Goal: Information Seeking & Learning: Learn about a topic

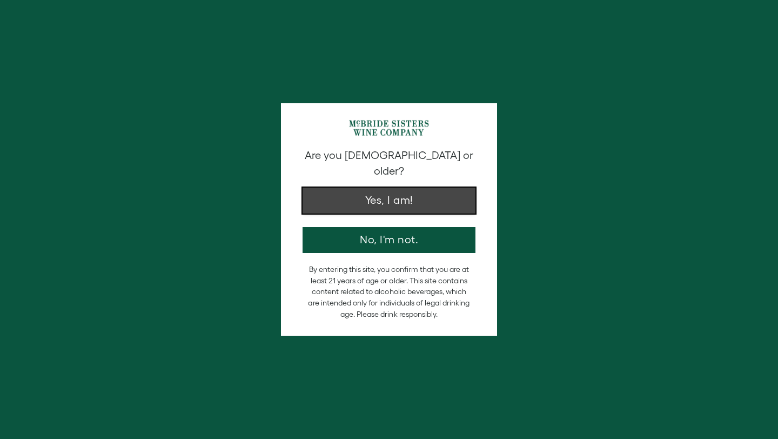
click at [418, 191] on button "Yes, I am!" at bounding box center [389, 201] width 173 height 26
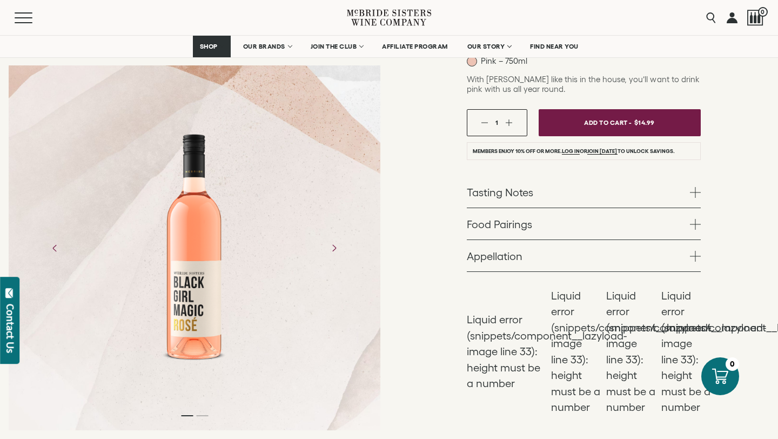
scroll to position [183, 0]
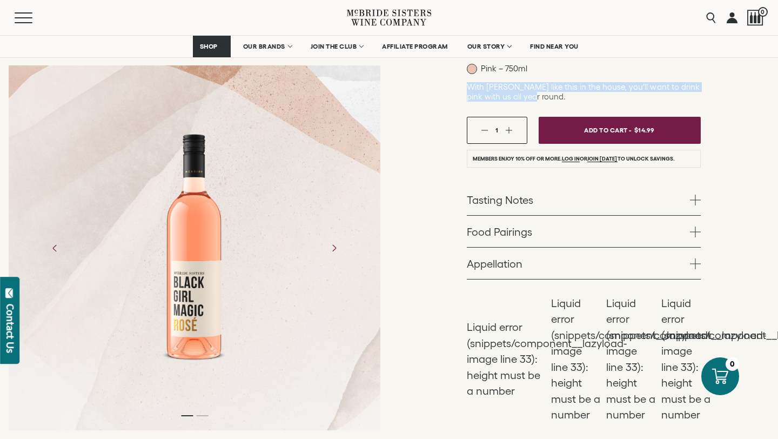
drag, startPoint x: 468, startPoint y: 85, endPoint x: 553, endPoint y: 95, distance: 85.9
click at [553, 95] on p "With Rosé like this in the house, you’ll want to drink pink with us all year ro…" at bounding box center [584, 91] width 234 height 19
copy span "With Rosé like this in the house, you’ll want to drink pink with us all year ro…"
click at [688, 203] on link "Tasting Notes" at bounding box center [584, 199] width 234 height 31
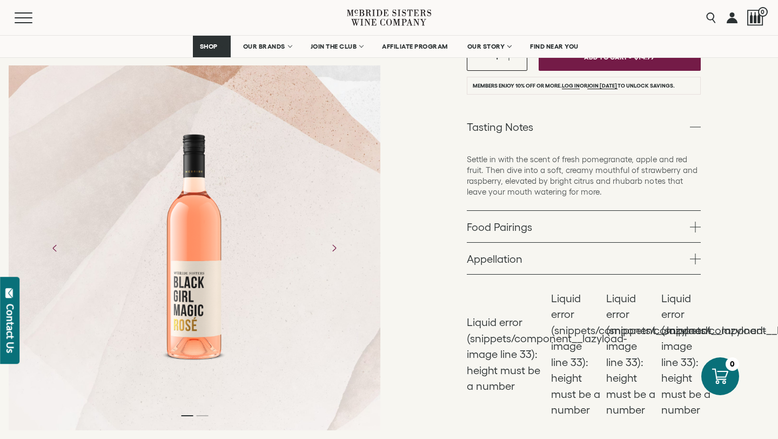
scroll to position [255, 0]
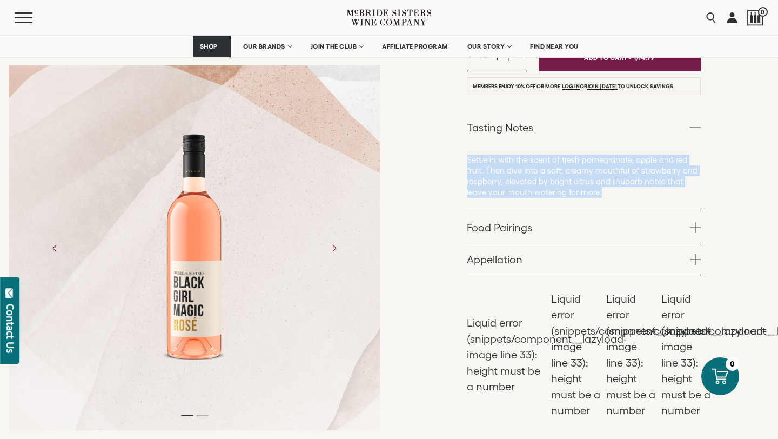
drag, startPoint x: 467, startPoint y: 159, endPoint x: 634, endPoint y: 193, distance: 170.4
click at [634, 193] on p "Settle in with the scent of fresh pomegranate, apple and red fruit. Then dive i…" at bounding box center [584, 176] width 234 height 43
copy p "Settle in with the scent of fresh pomegranate, apple and red fruit. Then dive i…"
click at [653, 233] on link "Food Pairings" at bounding box center [584, 226] width 234 height 31
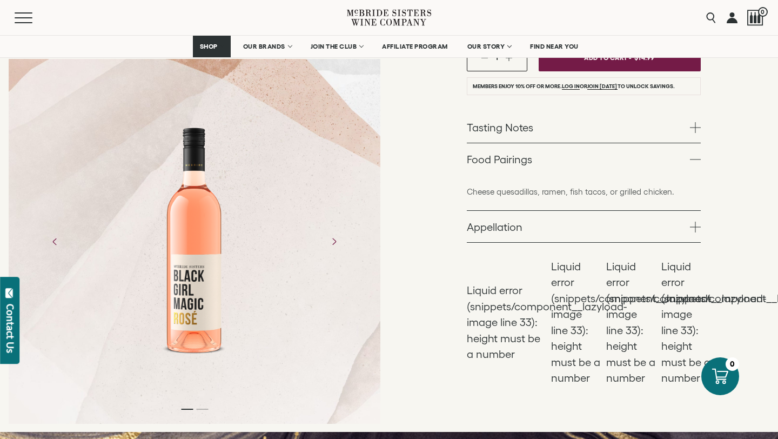
click at [657, 224] on link "Appellation" at bounding box center [584, 226] width 234 height 31
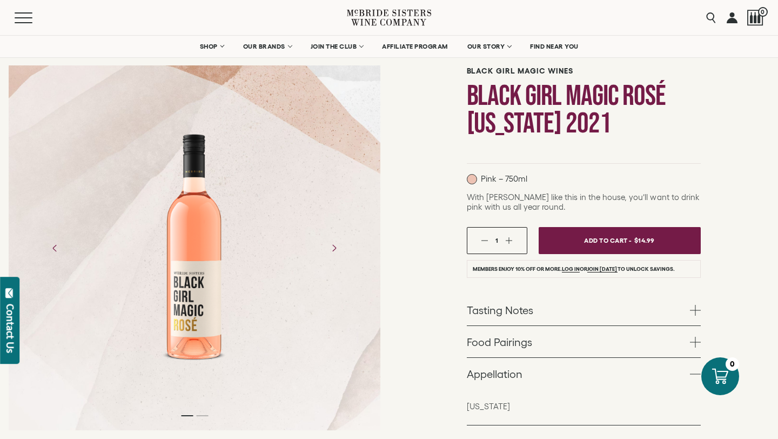
scroll to position [0, 0]
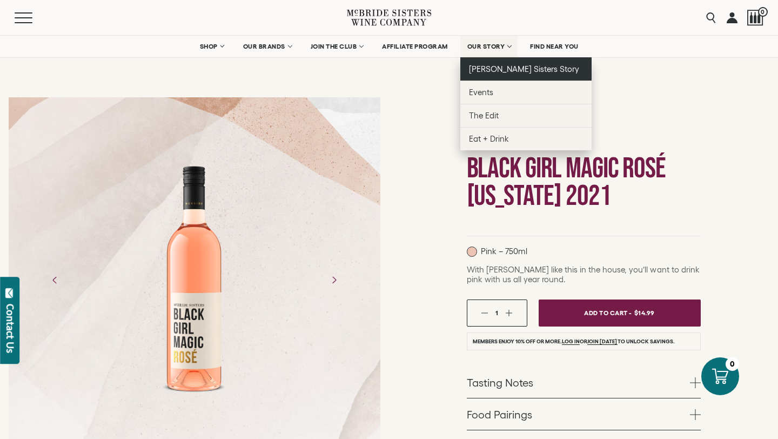
click at [497, 68] on span "[PERSON_NAME] Sisters Story" at bounding box center [524, 68] width 111 height 9
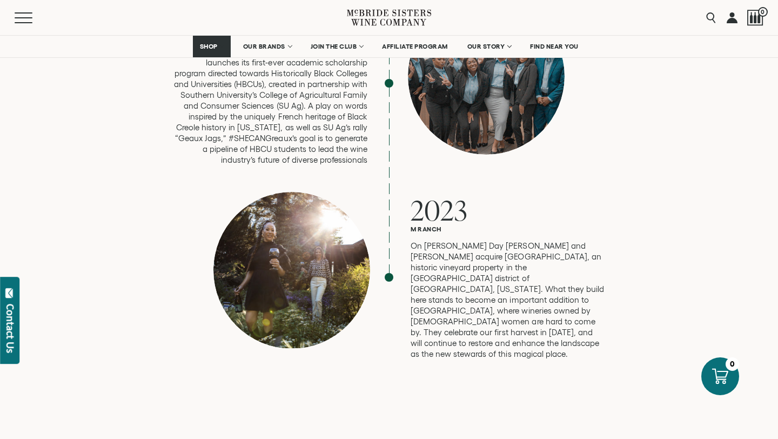
scroll to position [3267, 0]
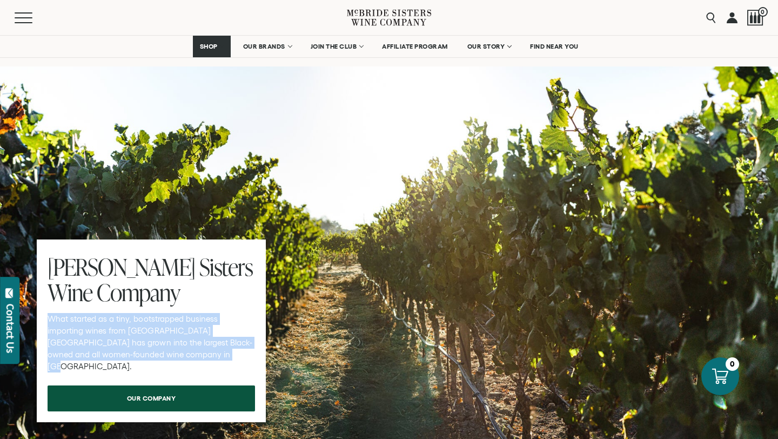
drag, startPoint x: 49, startPoint y: 271, endPoint x: 190, endPoint y: 310, distance: 146.8
click at [190, 313] on p "What started as a tiny, bootstrapped business importing wines from [GEOGRAPHIC_…" at bounding box center [152, 342] width 208 height 59
copy p "What started as a tiny, bootstrapped business importing wines from [GEOGRAPHIC_…"
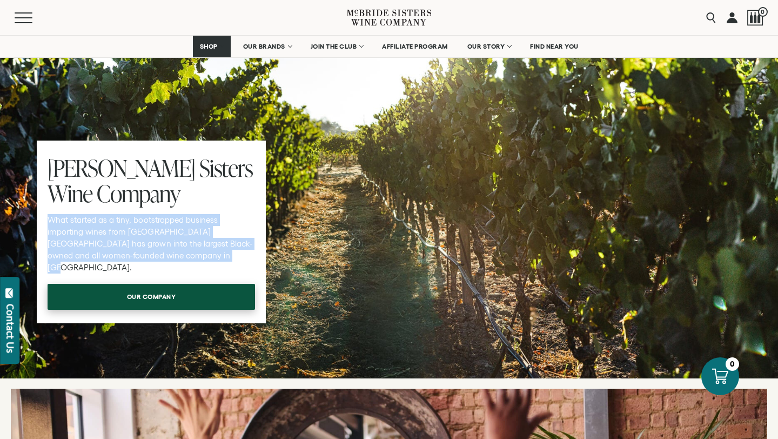
click at [186, 286] on span "our company" at bounding box center [151, 296] width 87 height 21
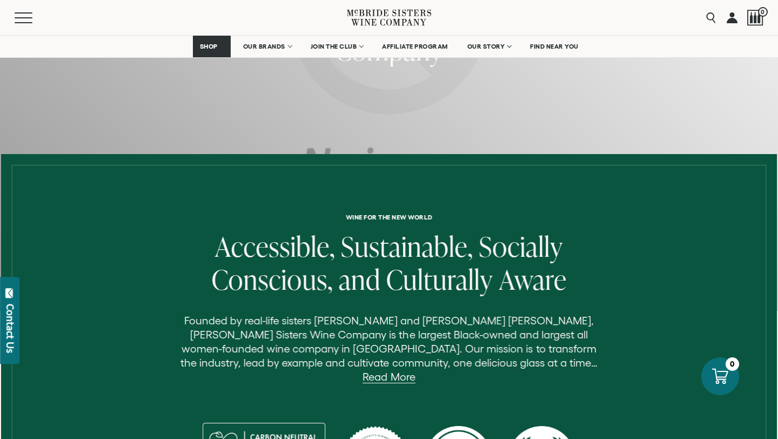
scroll to position [340, 0]
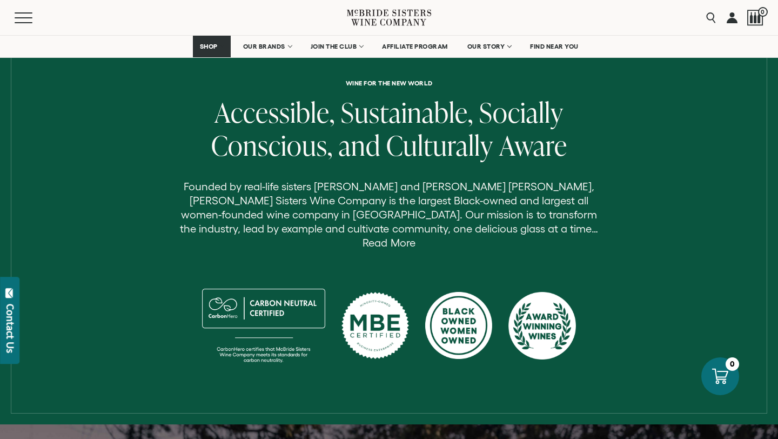
click at [415, 237] on link "Read More" at bounding box center [389, 243] width 52 height 12
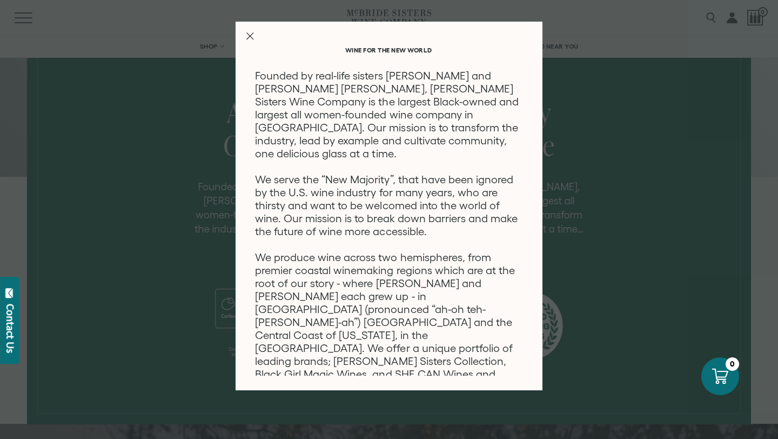
scroll to position [0, 0]
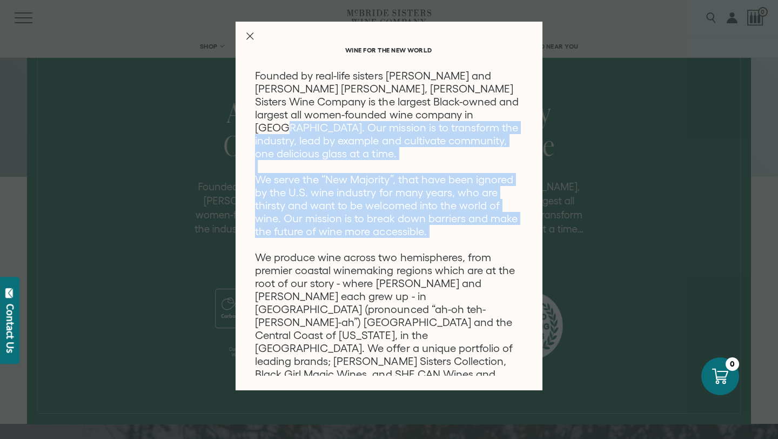
drag, startPoint x: 431, startPoint y: 115, endPoint x: 480, endPoint y: 224, distance: 120.0
click at [480, 224] on p "Founded by real-life sisters Robin McBride and Andréa McBride John, McBride Sis…" at bounding box center [388, 341] width 267 height 545
copy p "Our mission is to transform the industry, lead by example and cultivate communi…"
